Goal: Use online tool/utility: Utilize a website feature to perform a specific function

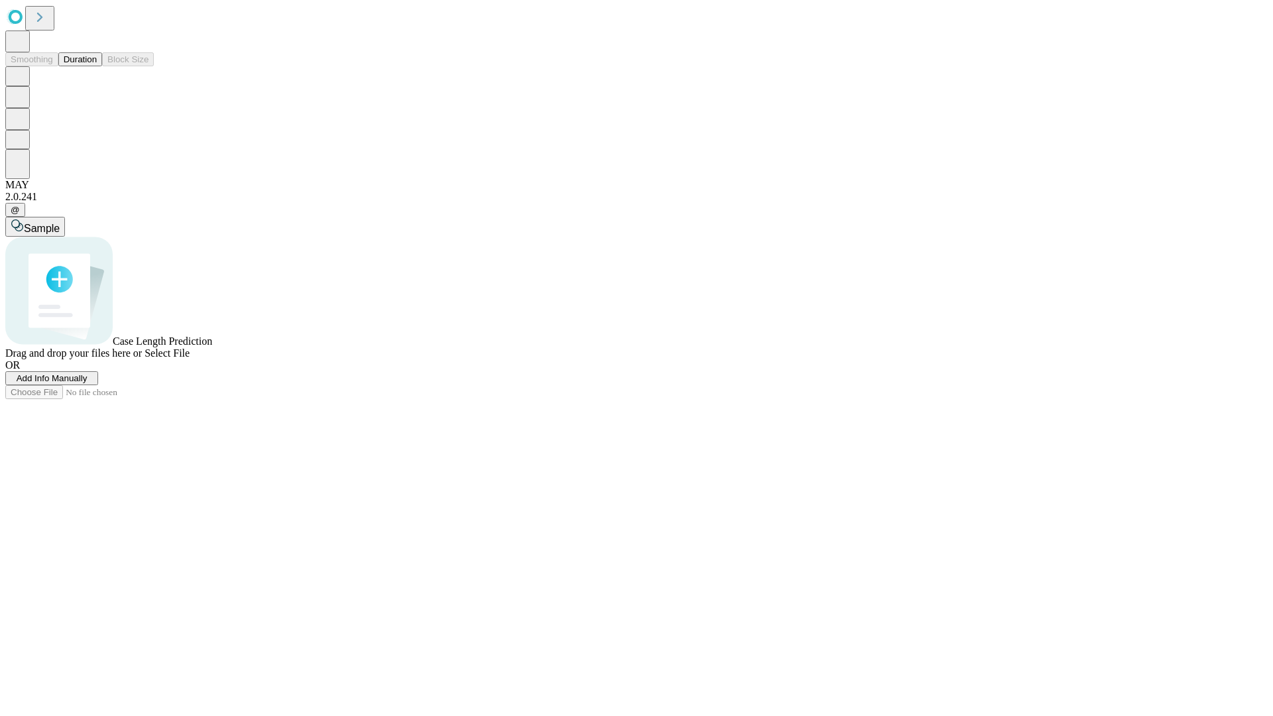
click at [97, 66] on button "Duration" at bounding box center [80, 59] width 44 height 14
click at [88, 383] on span "Add Info Manually" at bounding box center [52, 378] width 71 height 10
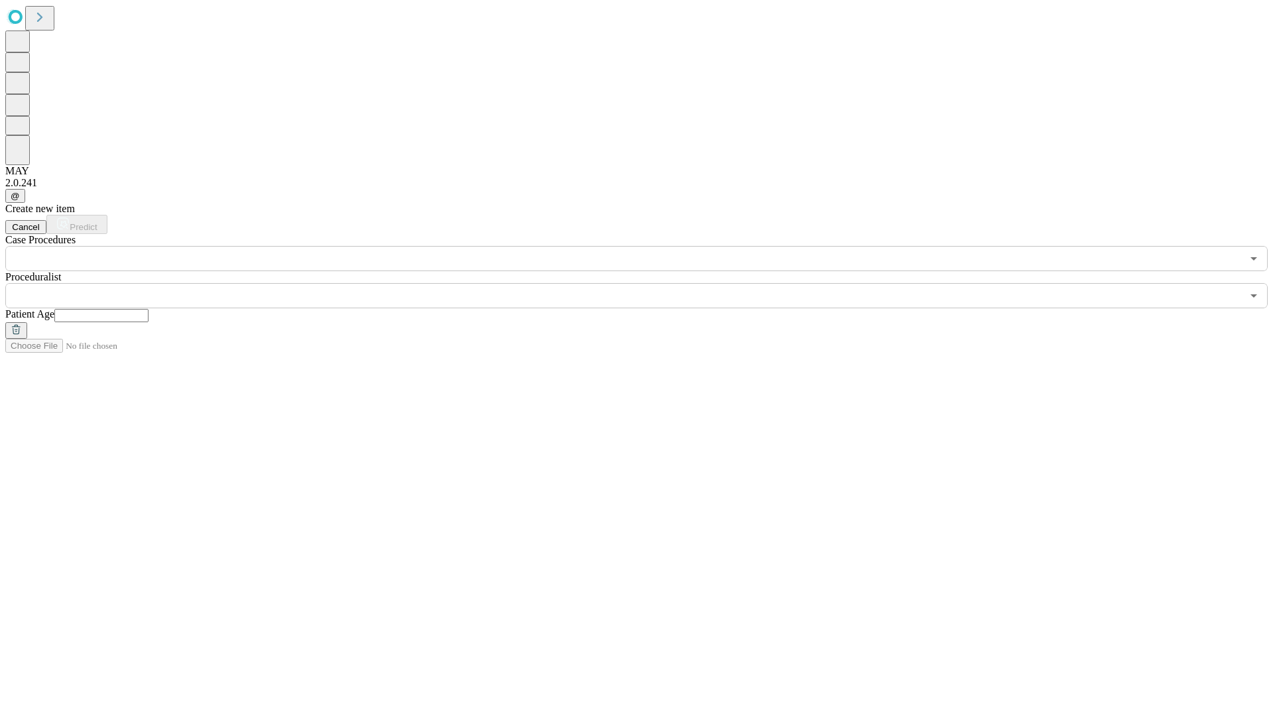
click at [149, 309] on input "text" at bounding box center [101, 315] width 94 height 13
type input "**"
click at [646, 283] on input "text" at bounding box center [623, 295] width 1237 height 25
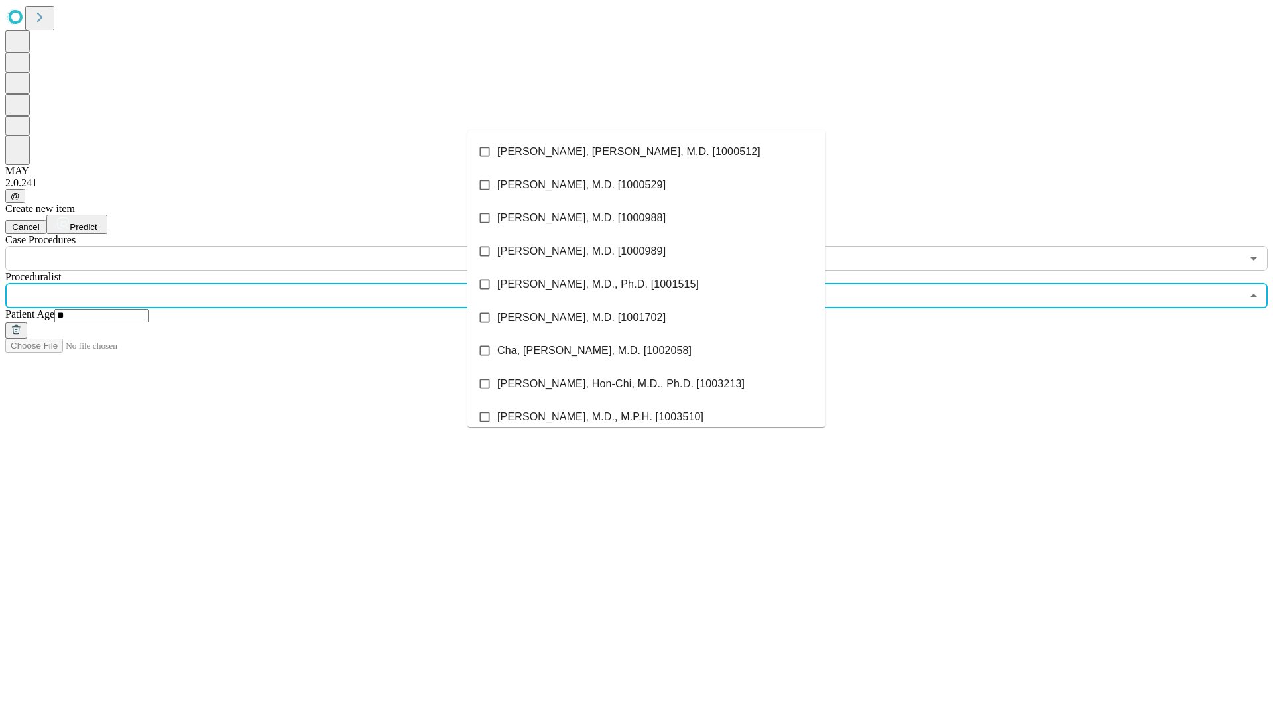
click at [646, 152] on li "[PERSON_NAME], [PERSON_NAME], M.D. [1000512]" at bounding box center [646, 151] width 358 height 33
click at [278, 246] on input "text" at bounding box center [623, 258] width 1237 height 25
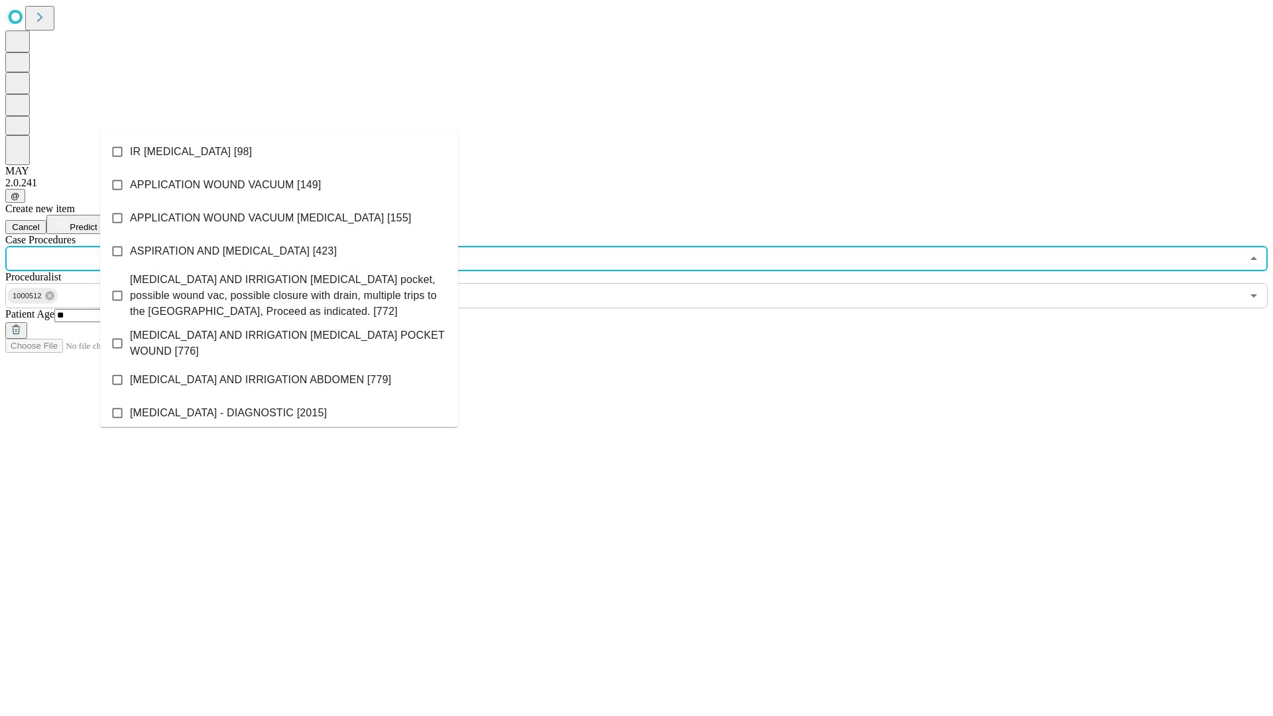
click at [279, 152] on li "IR [MEDICAL_DATA] [98]" at bounding box center [279, 151] width 358 height 33
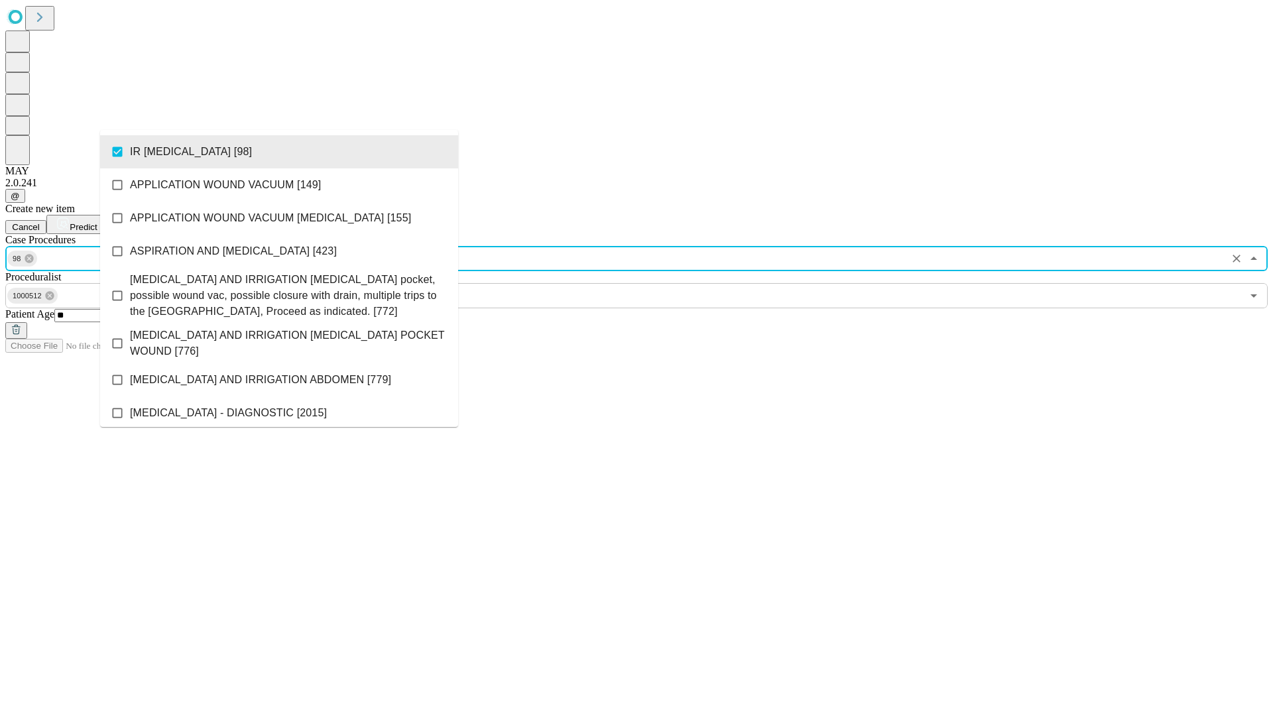
click at [97, 222] on span "Predict" at bounding box center [83, 227] width 27 height 10
